Goal: Information Seeking & Learning: Learn about a topic

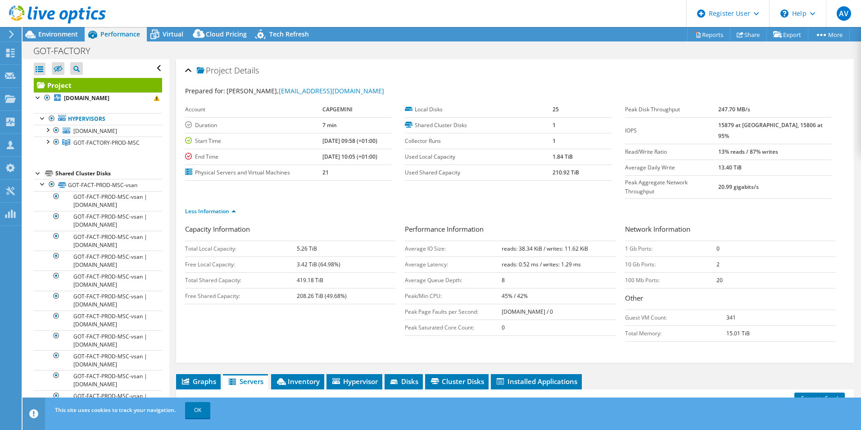
select select "EUFrankfurt"
select select "EUR"
click at [70, 34] on span "Environment" at bounding box center [58, 34] width 40 height 9
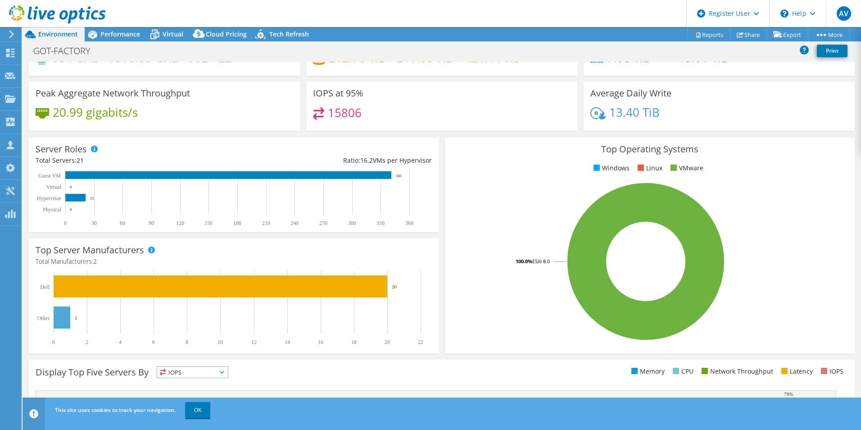
scroll to position [90, 0]
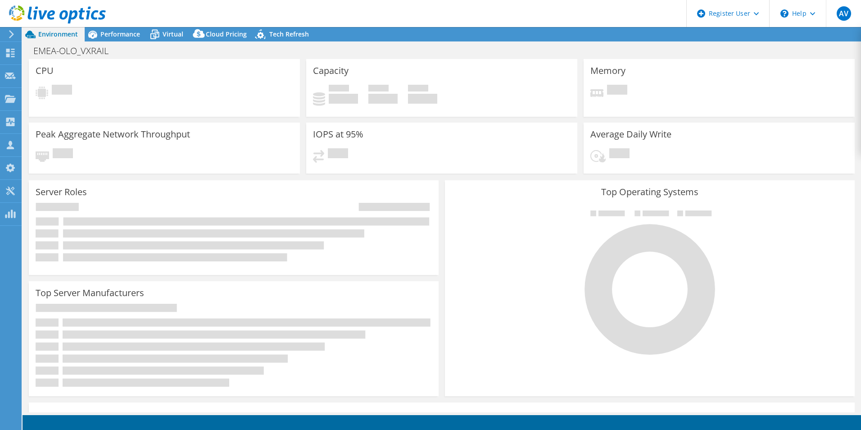
select select "EUFrankfurt"
select select "EUR"
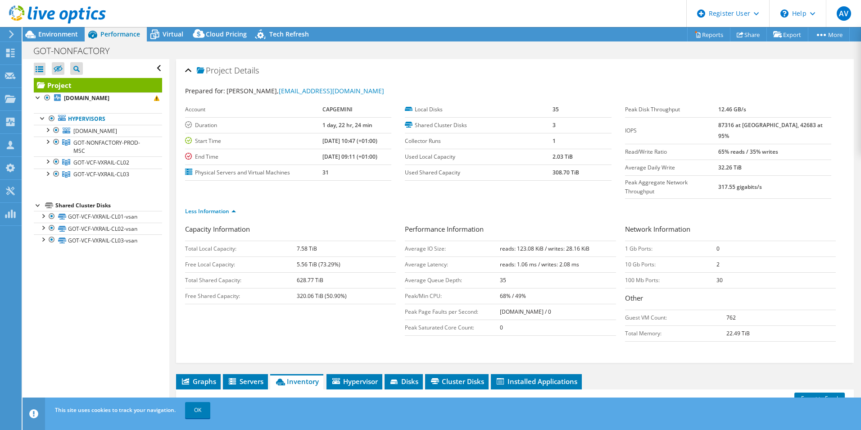
select select "EUFrankfurt"
select select "EUR"
click at [76, 36] on span "Environment" at bounding box center [58, 34] width 40 height 9
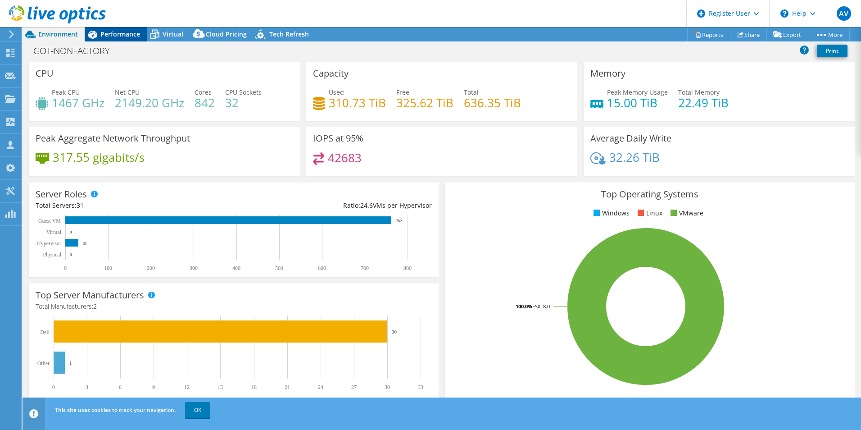
click at [123, 32] on span "Performance" at bounding box center [120, 34] width 40 height 9
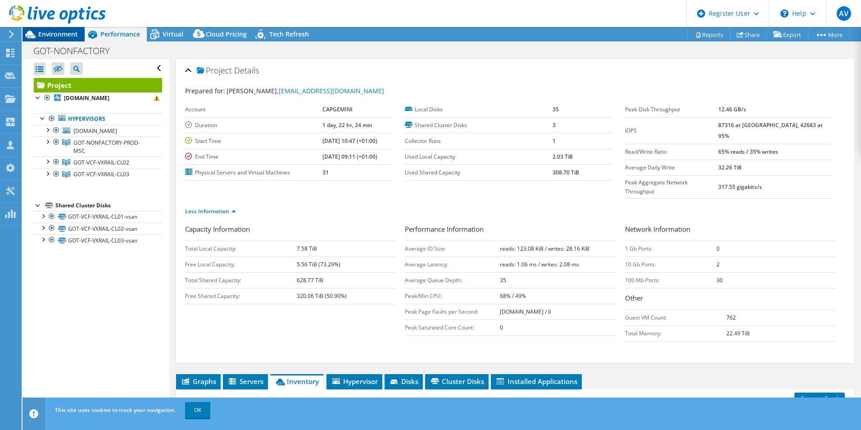
click at [63, 33] on span "Environment" at bounding box center [58, 34] width 40 height 9
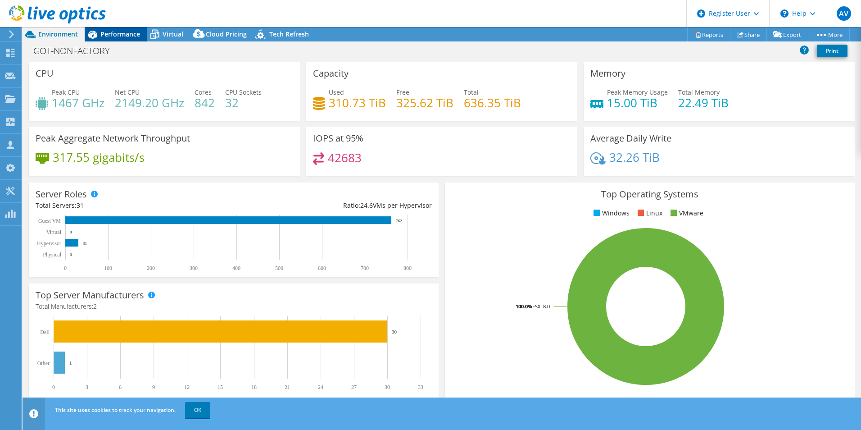
click at [133, 36] on span "Performance" at bounding box center [120, 34] width 40 height 9
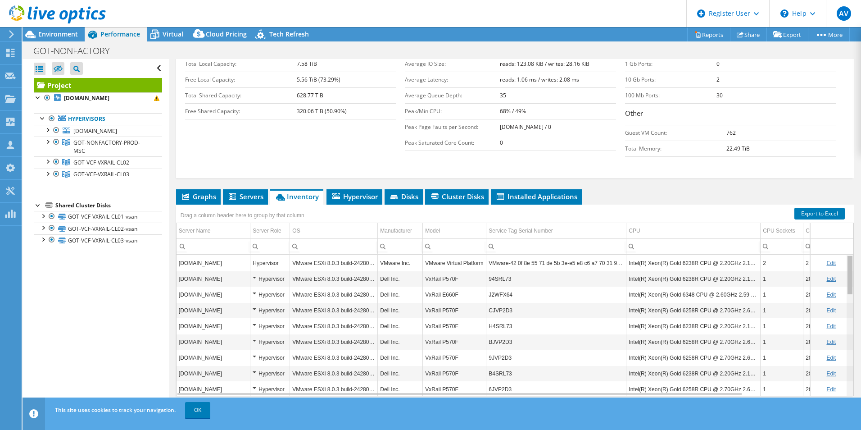
drag, startPoint x: 844, startPoint y: 325, endPoint x: 839, endPoint y: 249, distance: 75.4
click at [839, 249] on body "AV Dell User Adrian Vasile Adrian.Vasile@dell.com Dell My Profile Log Out \n He…" at bounding box center [430, 215] width 861 height 430
drag, startPoint x: 844, startPoint y: 359, endPoint x: 836, endPoint y: 252, distance: 107.0
click at [836, 252] on body "AV Dell User Adrian Vasile Adrian.Vasile@dell.com Dell My Profile Log Out \n He…" at bounding box center [430, 215] width 861 height 430
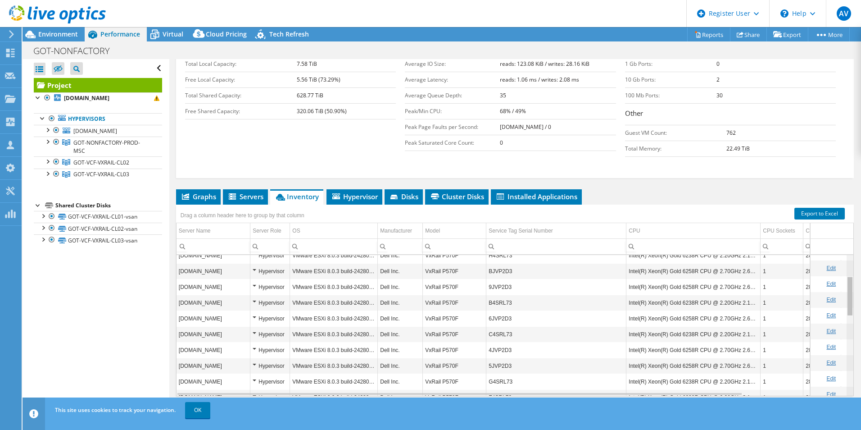
scroll to position [74, 0]
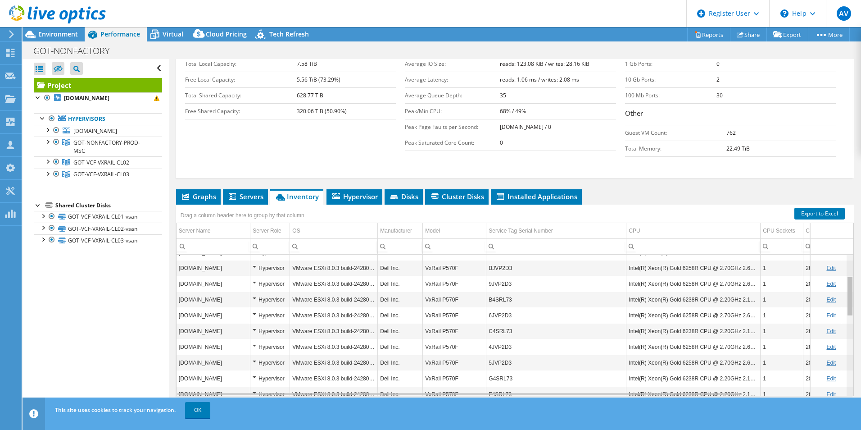
drag, startPoint x: 846, startPoint y: 248, endPoint x: 842, endPoint y: 272, distance: 24.1
click at [842, 272] on body "AV Dell User Adrian Vasile Adrian.Vasile@dell.com Dell My Profile Log Out \n He…" at bounding box center [430, 215] width 861 height 430
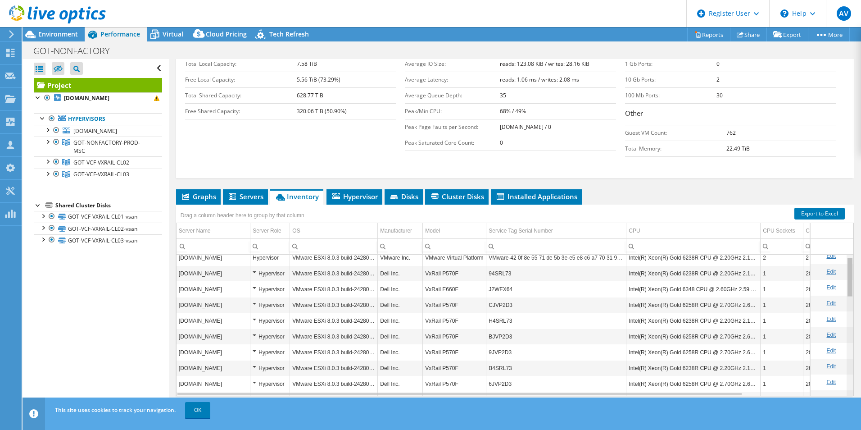
scroll to position [7, 0]
click at [841, 253] on body "AV Dell User Adrian Vasile Adrian.Vasile@dell.com Dell My Profile Log Out \n He…" at bounding box center [430, 215] width 861 height 430
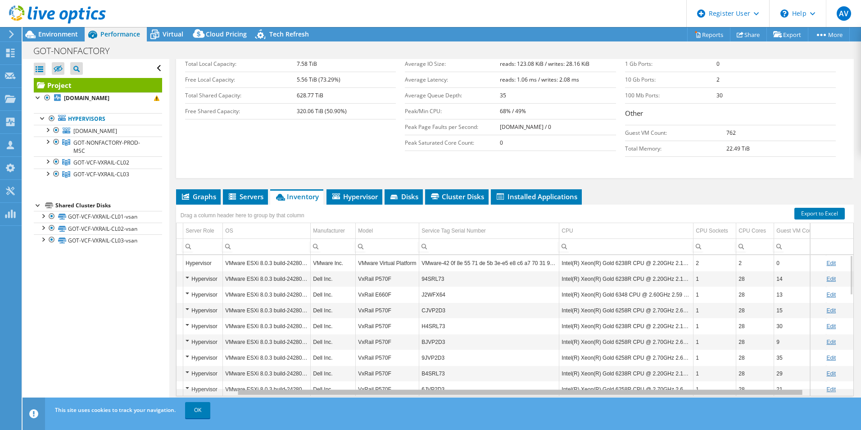
scroll to position [0, 66]
drag, startPoint x: 550, startPoint y: 375, endPoint x: 609, endPoint y: 370, distance: 59.2
click at [609, 370] on body "AV Dell User Adrian Vasile Adrian.Vasile@dell.com Dell My Profile Log Out \n He…" at bounding box center [430, 215] width 861 height 430
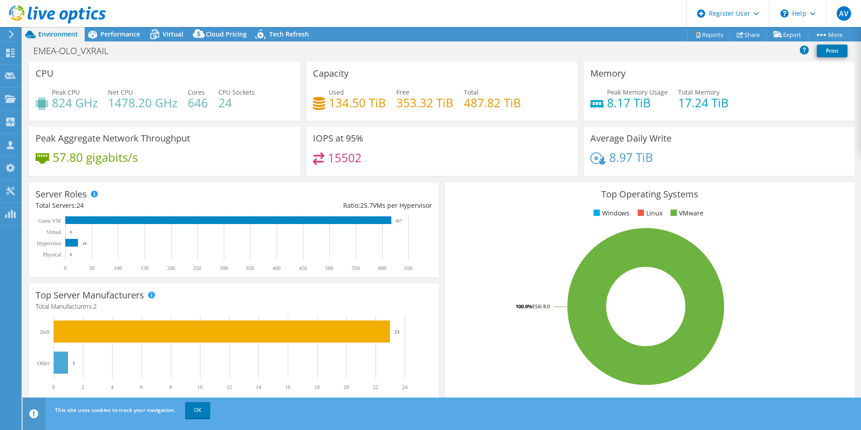
select select "EUFrankfurt"
select select "EUR"
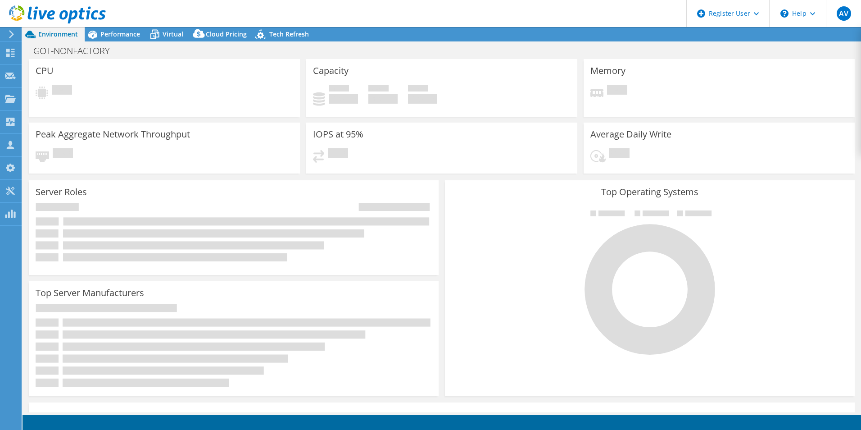
select select "EUFrankfurt"
select select "EUR"
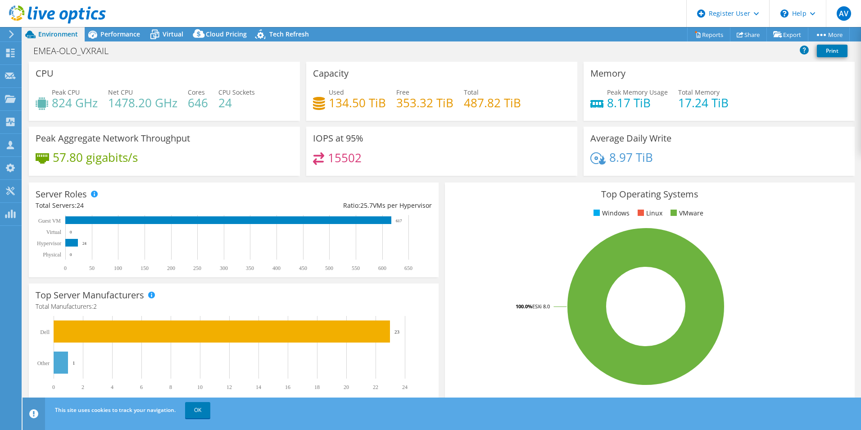
select select "EUFrankfurt"
select select "EUR"
click at [129, 36] on span "Performance" at bounding box center [120, 34] width 40 height 9
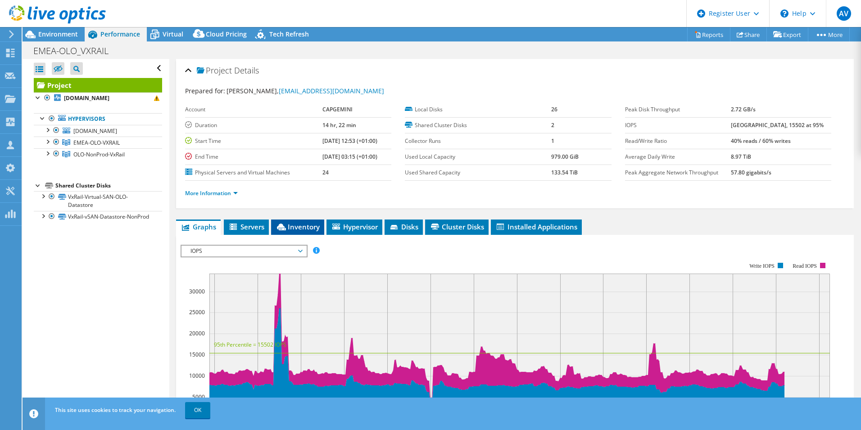
click at [310, 224] on span "Inventory" at bounding box center [298, 226] width 44 height 9
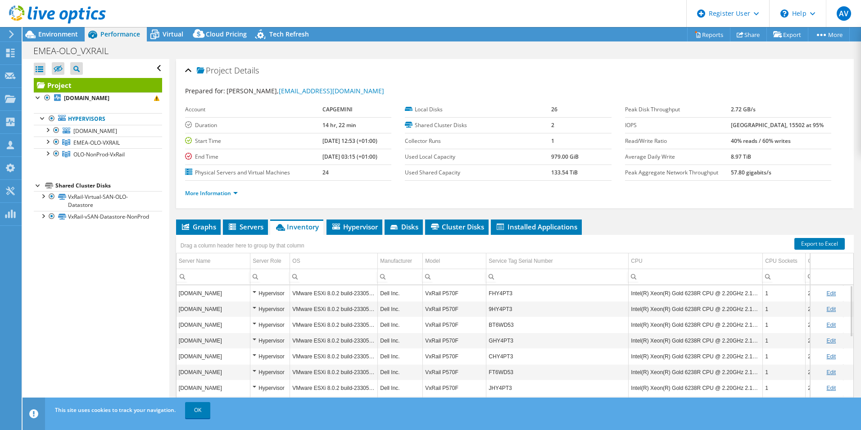
scroll to position [48, 0]
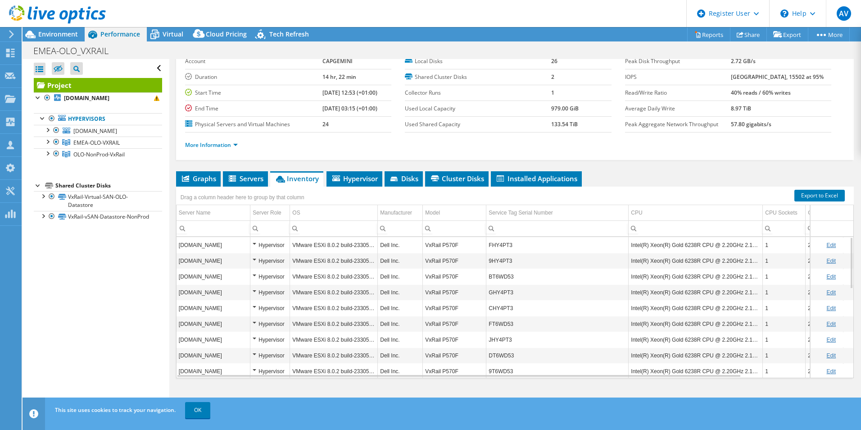
click at [617, 166] on div "Project Details Prepared for: Sanjay Jadhav, sanjay.jadhav@volvocars.com Accoun…" at bounding box center [514, 211] width 691 height 401
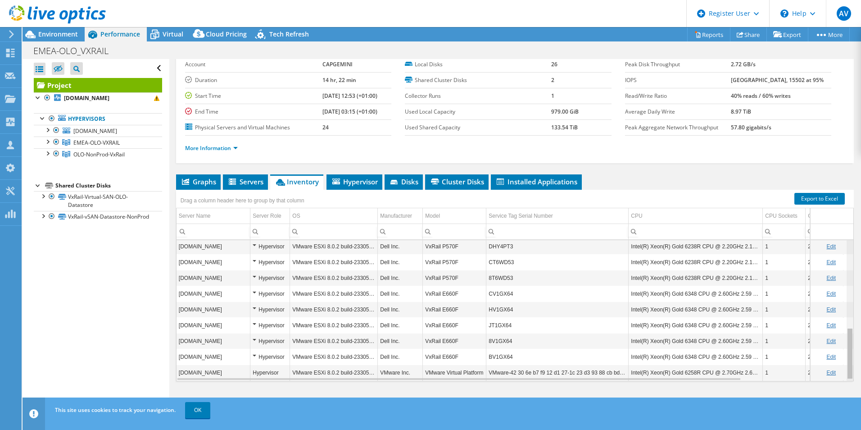
scroll to position [242, 0]
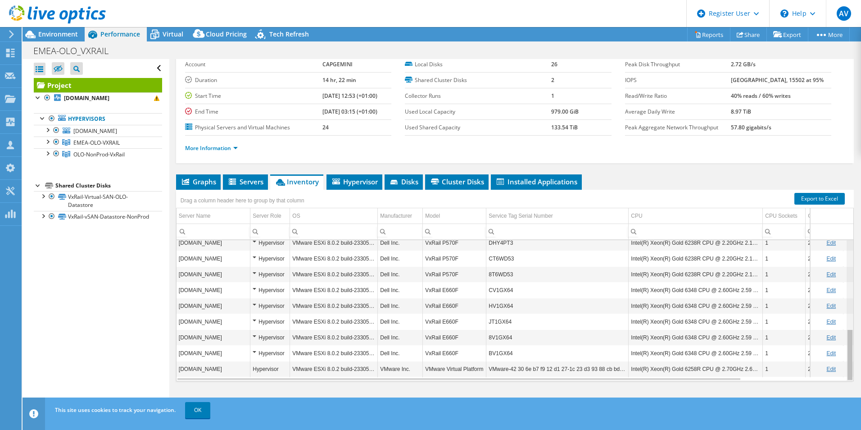
drag, startPoint x: 843, startPoint y: 315, endPoint x: 838, endPoint y: 344, distance: 28.7
click at [838, 344] on body "AV Dell User Adrian Vasile Adrian.Vasile@dell.com Dell My Profile Log Out \n He…" at bounding box center [430, 215] width 861 height 430
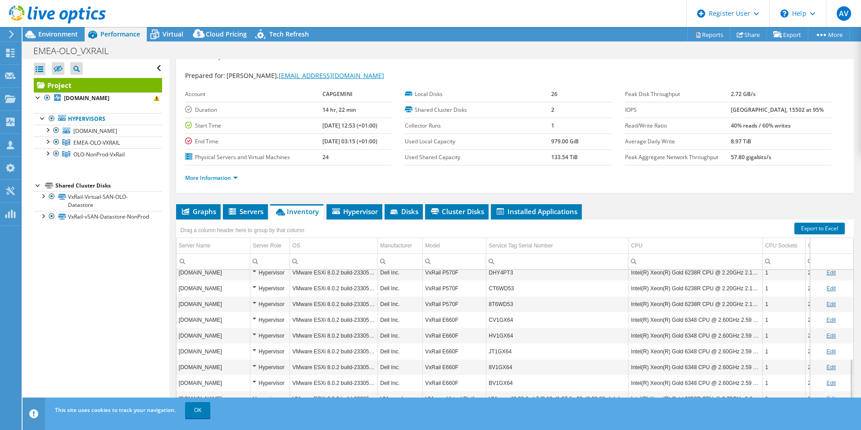
scroll to position [0, 0]
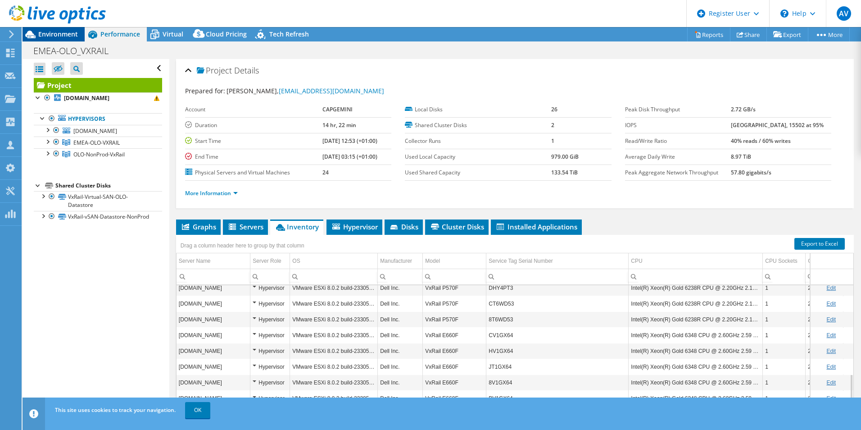
click at [71, 35] on span "Environment" at bounding box center [58, 34] width 40 height 9
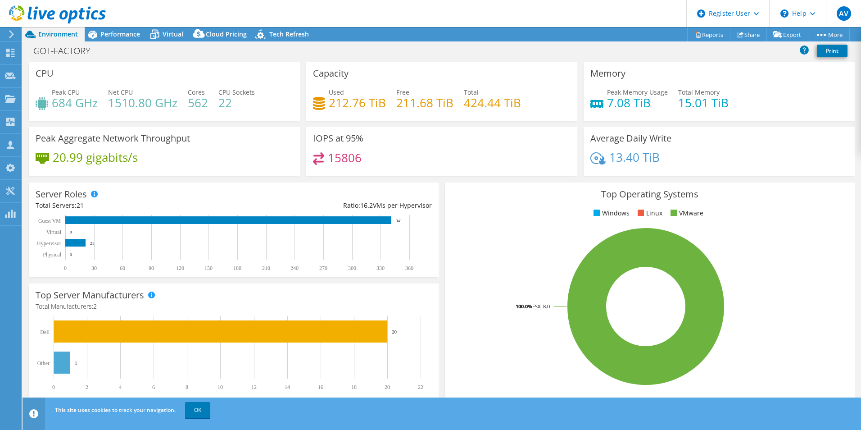
select select "EUFrankfurt"
select select "EUR"
